Goal: Information Seeking & Learning: Learn about a topic

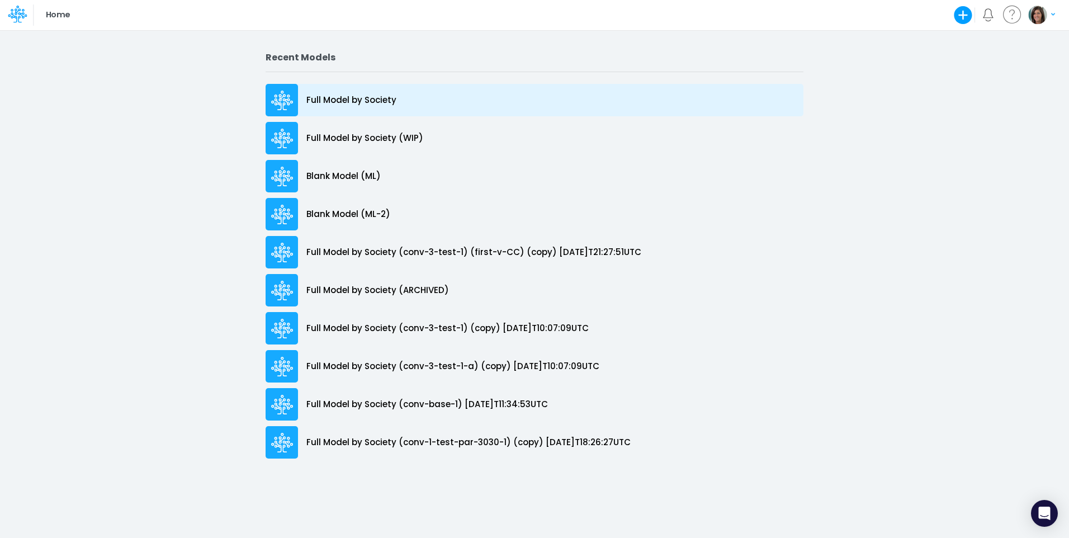
click at [335, 96] on p "Full Model by Society" at bounding box center [351, 100] width 90 height 13
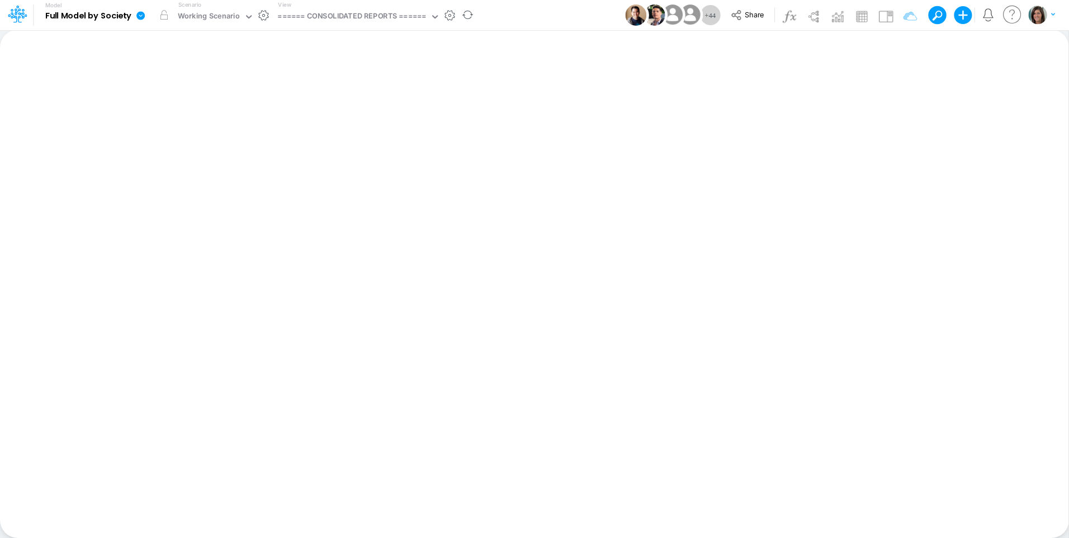
click at [143, 16] on icon at bounding box center [140, 15] width 8 height 8
click at [187, 111] on button "View model info" at bounding box center [197, 115] width 120 height 17
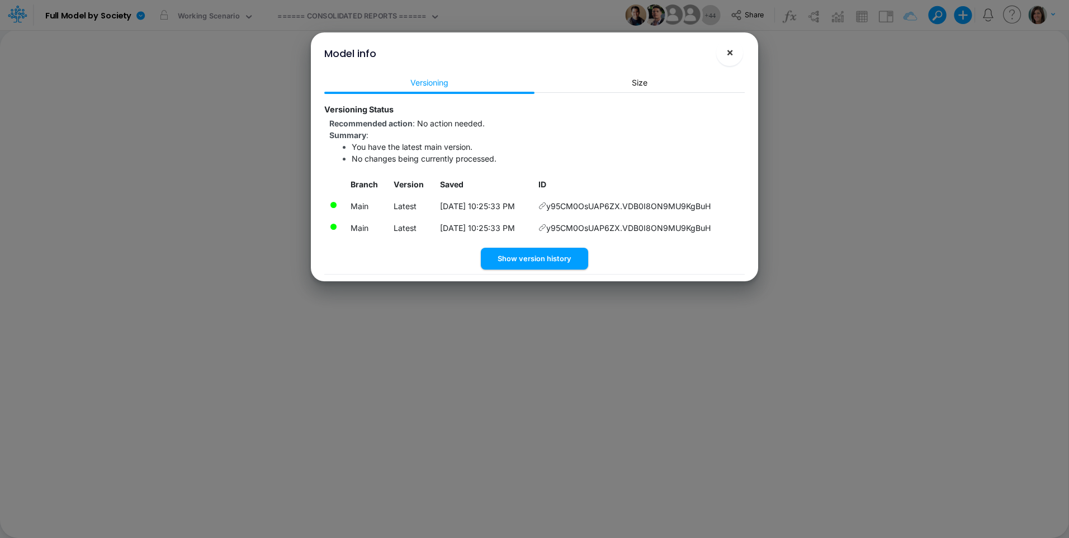
drag, startPoint x: 738, startPoint y: 50, endPoint x: 584, endPoint y: 148, distance: 182.0
click at [613, 88] on div "Model info × Versioning Size Versioning Status Recommended action : No action n…" at bounding box center [534, 156] width 438 height 249
click at [571, 263] on button "Show version history" at bounding box center [534, 259] width 107 height 22
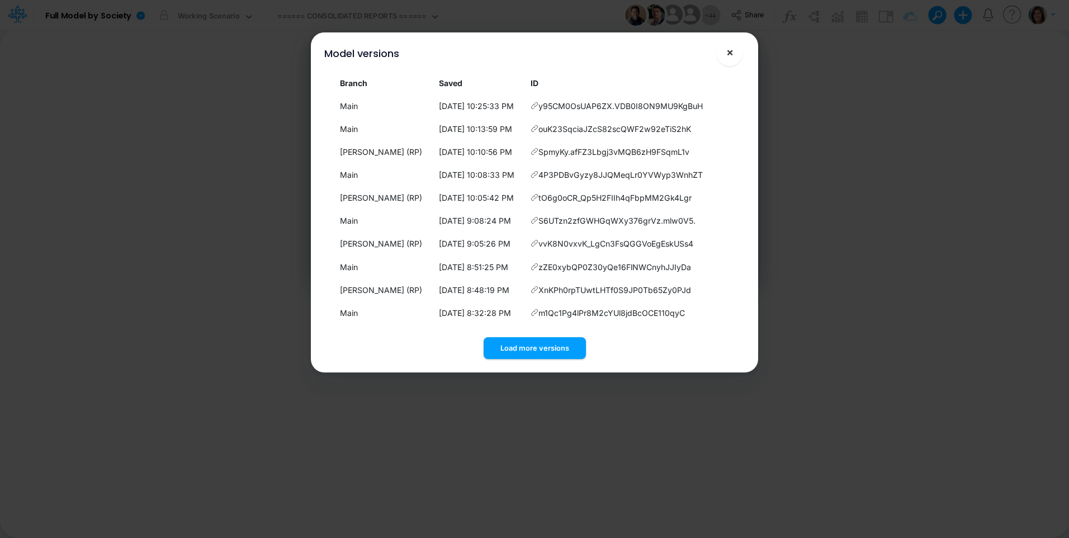
drag, startPoint x: 732, startPoint y: 49, endPoint x: 619, endPoint y: 40, distance: 113.3
click at [731, 49] on span "×" at bounding box center [729, 51] width 7 height 13
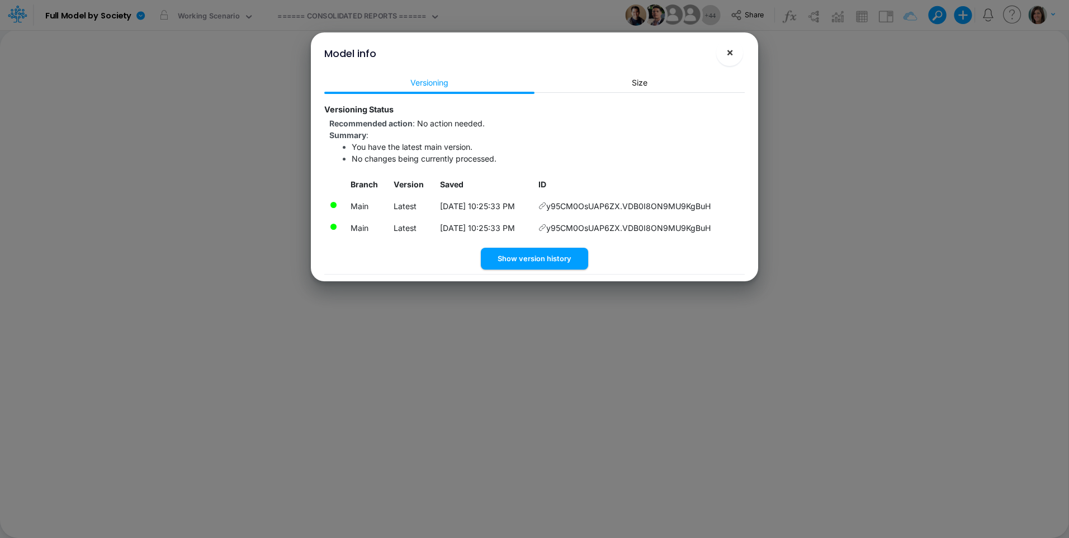
click at [721, 53] on button "×" at bounding box center [729, 52] width 27 height 27
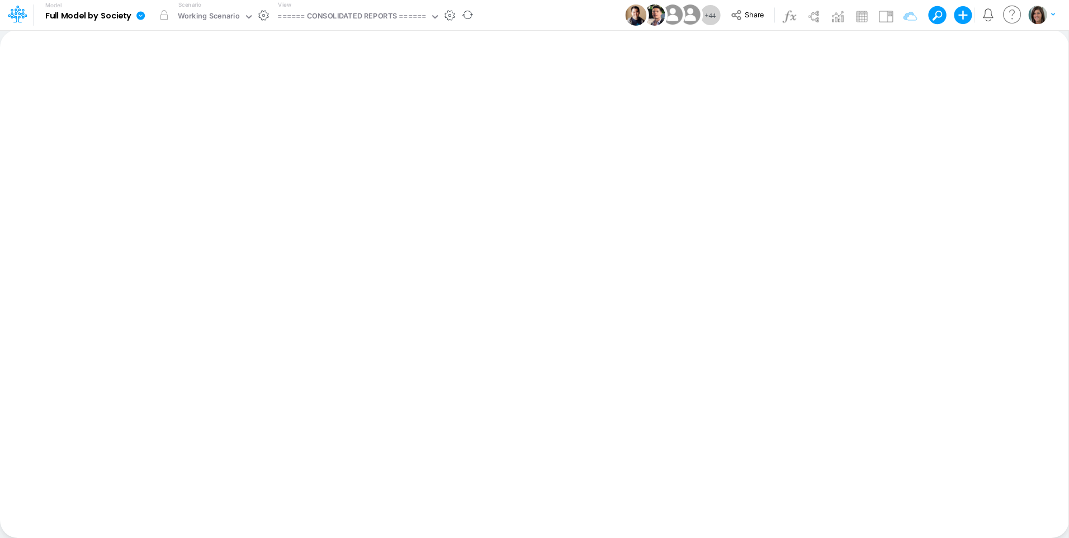
click at [259, 16] on button "button" at bounding box center [264, 16] width 12 height 12
